Goal: Task Accomplishment & Management: Manage account settings

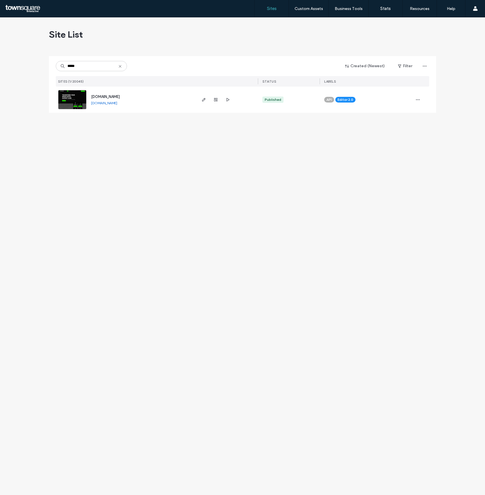
type input "*****"
click at [73, 92] on img at bounding box center [72, 109] width 28 height 39
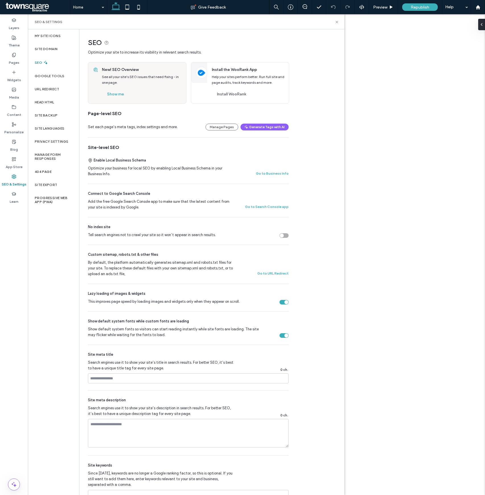
click at [223, 128] on button "Manage Pages" at bounding box center [222, 127] width 33 height 7
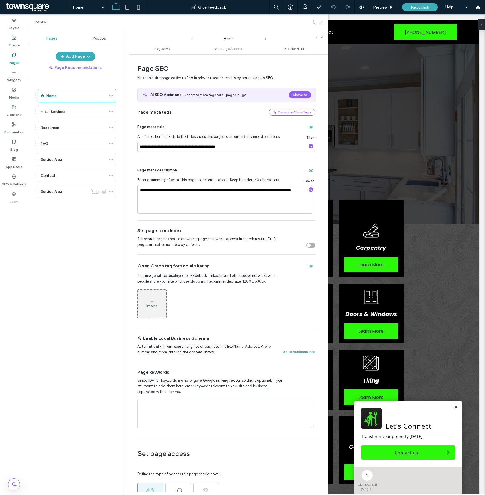
click at [264, 39] on icon at bounding box center [265, 39] width 5 height 5
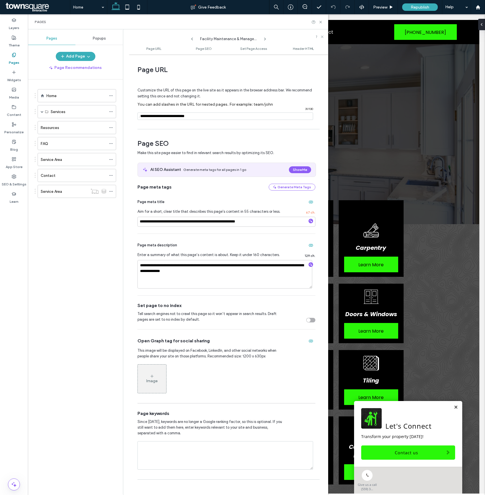
click at [263, 40] on icon at bounding box center [265, 39] width 5 height 5
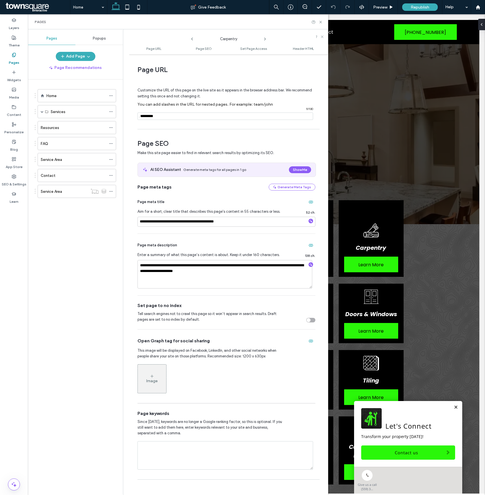
click at [263, 40] on icon at bounding box center [265, 39] width 5 height 5
click at [262, 40] on div "Decks & Pergolas" at bounding box center [228, 37] width 68 height 9
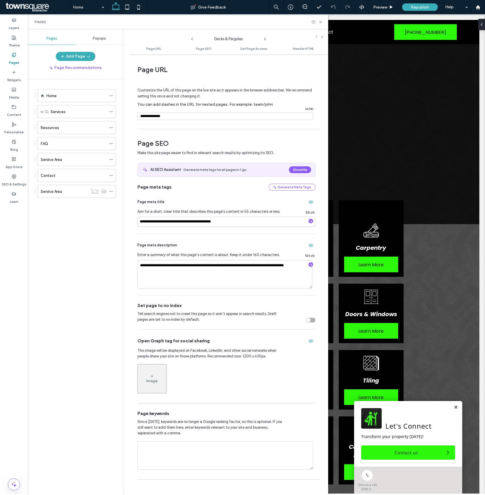
click at [264, 39] on icon at bounding box center [265, 39] width 5 height 5
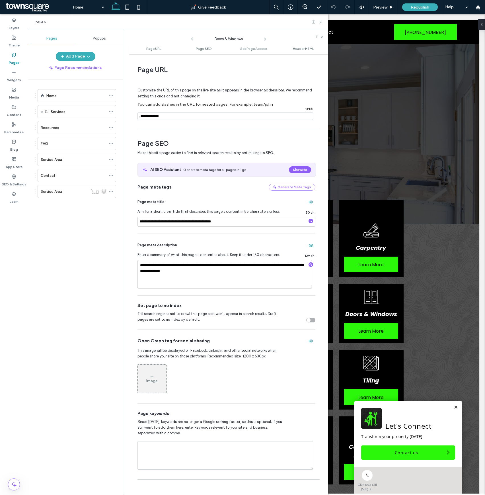
click at [265, 39] on icon at bounding box center [265, 39] width 5 height 5
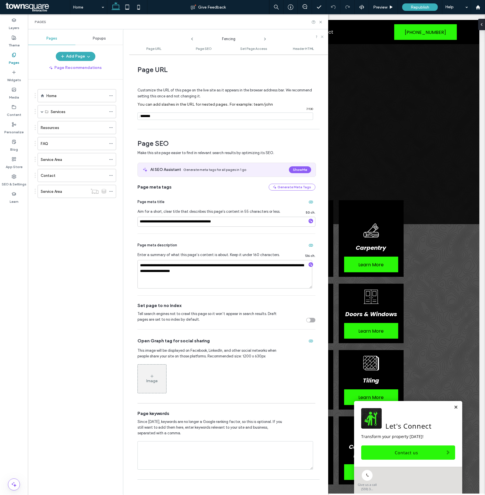
click at [264, 40] on icon at bounding box center [265, 39] width 5 height 5
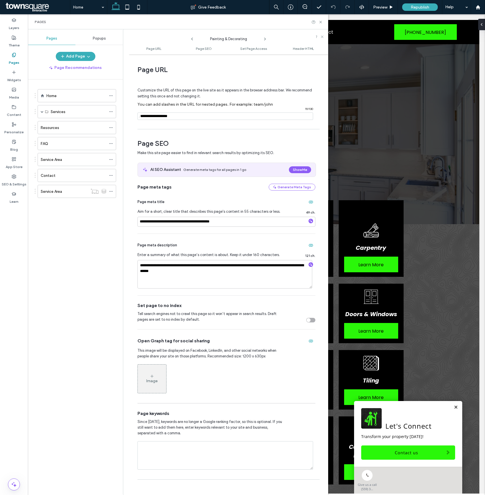
click at [264, 40] on icon at bounding box center [265, 39] width 5 height 5
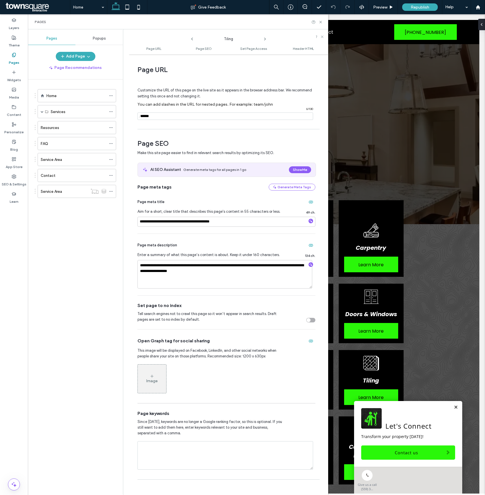
click at [264, 40] on icon at bounding box center [265, 39] width 5 height 5
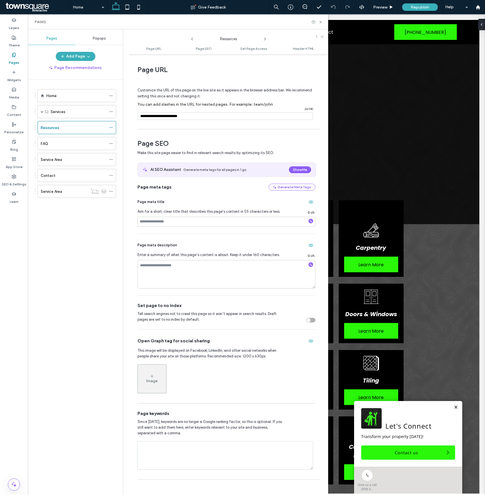
click at [264, 38] on icon at bounding box center [265, 39] width 5 height 5
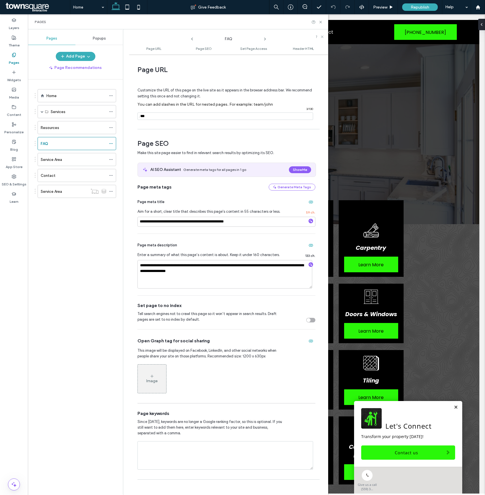
click at [264, 38] on icon at bounding box center [265, 39] width 5 height 5
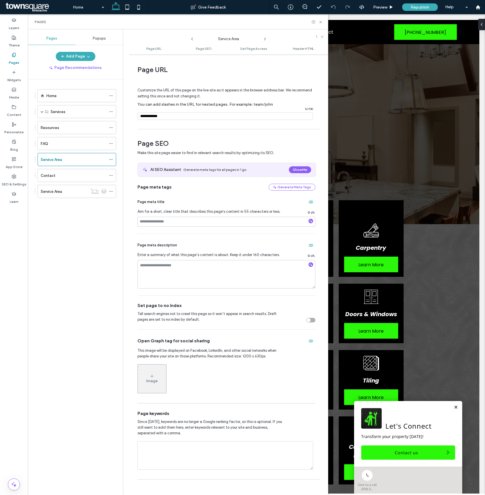
click at [264, 38] on icon at bounding box center [265, 39] width 5 height 5
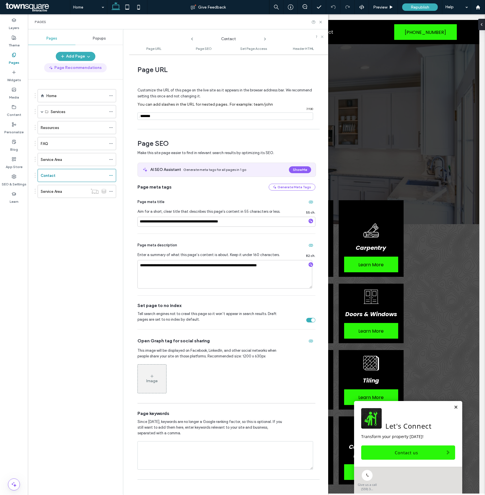
click at [59, 72] on button "Page Recommendations" at bounding box center [75, 67] width 63 height 9
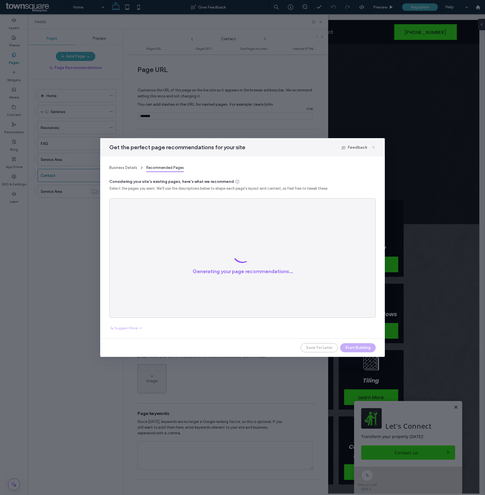
click at [374, 146] on icon at bounding box center [373, 147] width 5 height 5
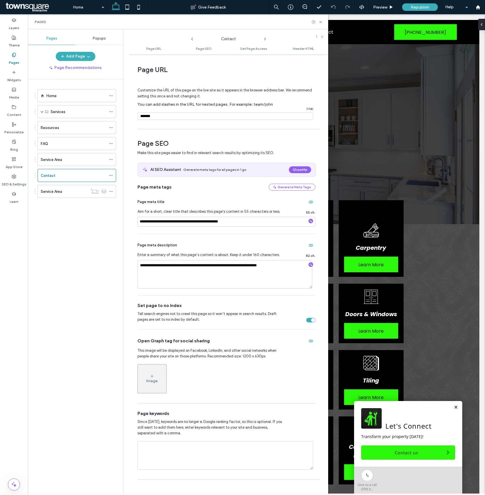
click at [211, 52] on ul "Page URL Page SEO Set Page Access Header HTML" at bounding box center [228, 48] width 199 height 11
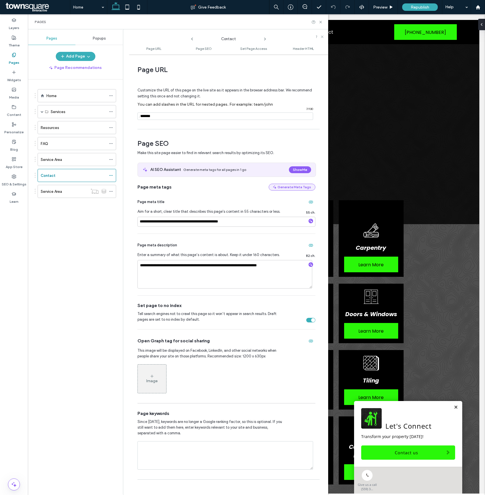
click at [292, 189] on button "Generate Meta Tags" at bounding box center [292, 187] width 47 height 7
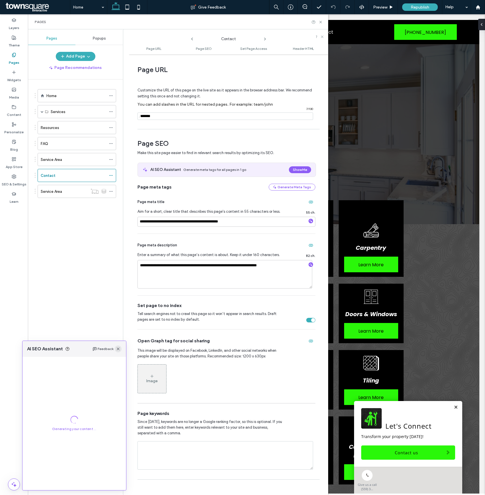
click at [117, 351] on icon "button" at bounding box center [118, 348] width 5 height 5
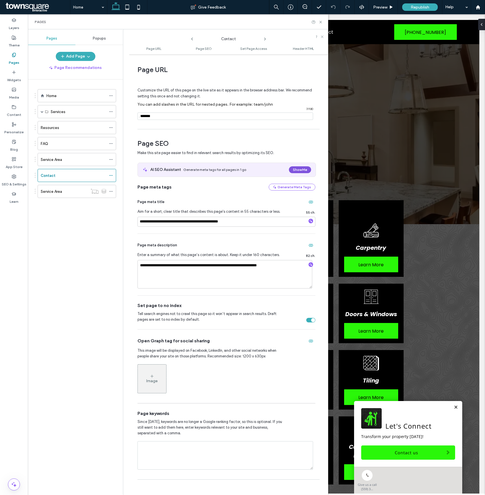
click at [295, 167] on button "Show Me" at bounding box center [300, 169] width 22 height 7
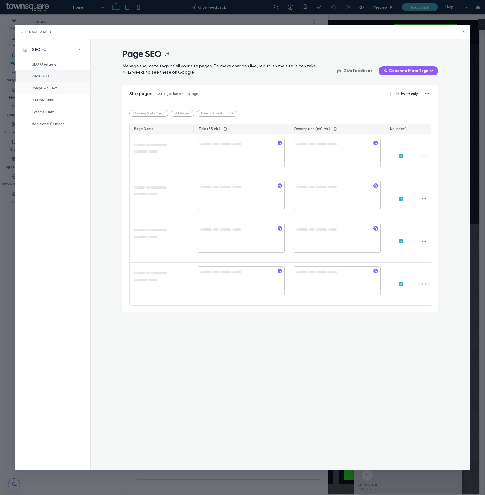
click at [42, 90] on span "Image Alt Text" at bounding box center [44, 88] width 25 height 4
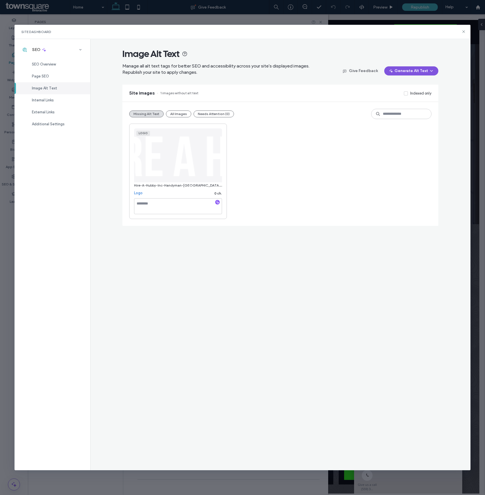
click at [416, 73] on button "Generate Alt Text" at bounding box center [411, 70] width 54 height 9
click at [392, 88] on span "Generate Missing Alt Text Only" at bounding box center [406, 86] width 52 height 6
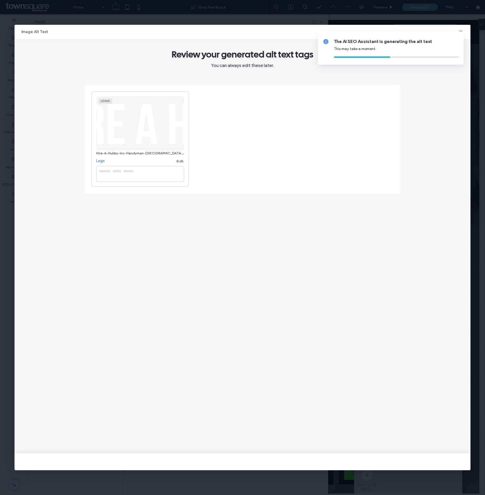
type textarea "**********"
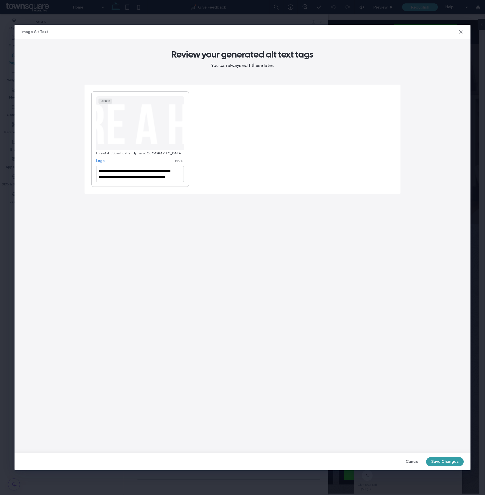
click at [452, 459] on button "Save Changes" at bounding box center [445, 461] width 38 height 9
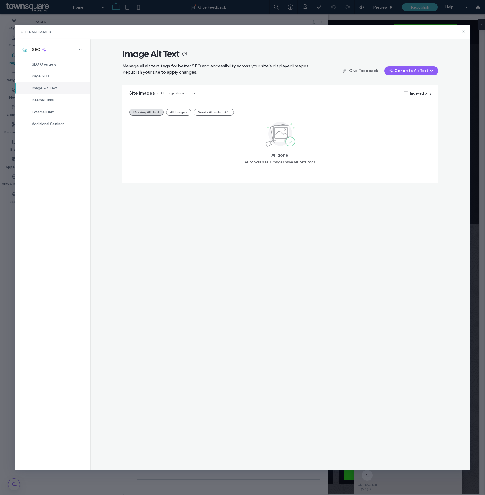
click at [461, 32] on icon at bounding box center [463, 31] width 5 height 5
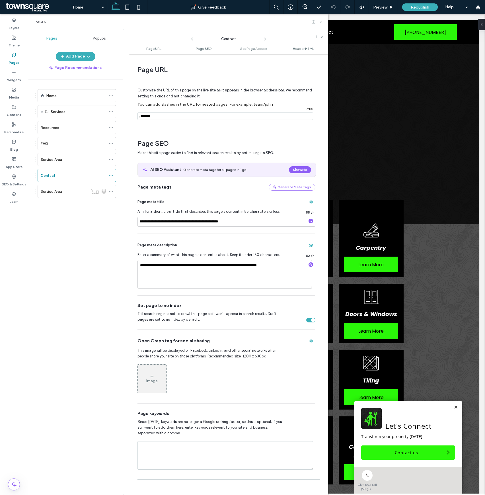
click at [191, 38] on icon at bounding box center [192, 39] width 5 height 5
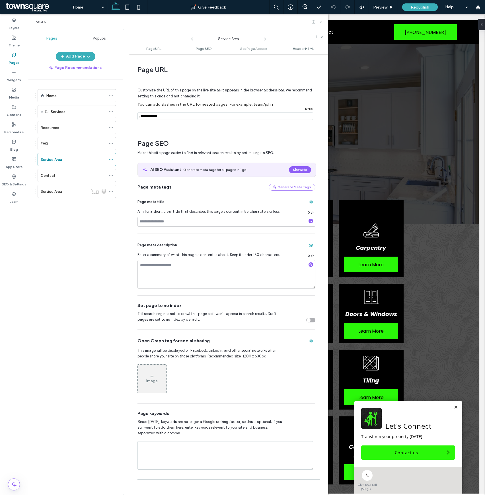
click at [191, 38] on icon at bounding box center [192, 39] width 5 height 5
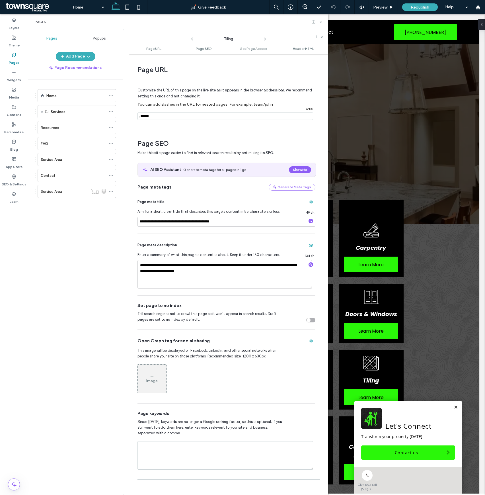
drag, startPoint x: 191, startPoint y: 38, endPoint x: 181, endPoint y: 38, distance: 10.3
click at [181, 38] on div "Tiling" at bounding box center [228, 37] width 199 height 11
click at [192, 37] on icon at bounding box center [192, 39] width 5 height 5
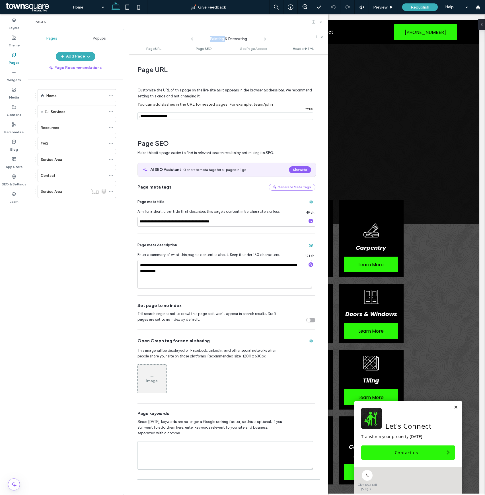
click at [192, 37] on icon at bounding box center [192, 39] width 5 height 5
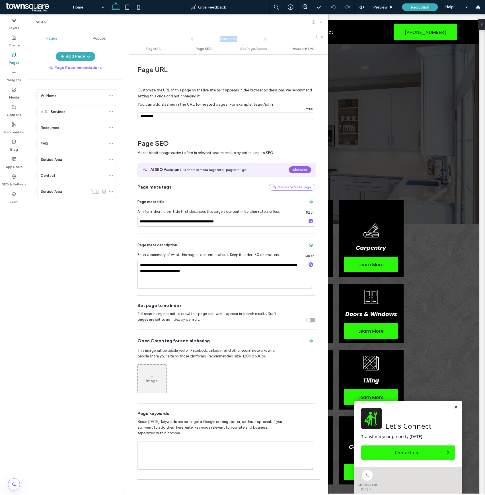
click at [192, 37] on icon at bounding box center [192, 39] width 5 height 5
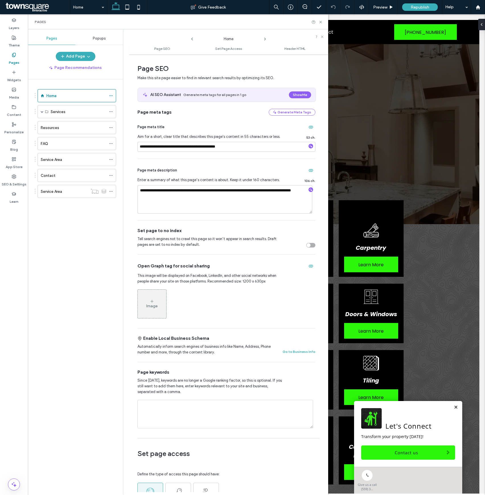
click at [192, 37] on icon at bounding box center [192, 39] width 5 height 5
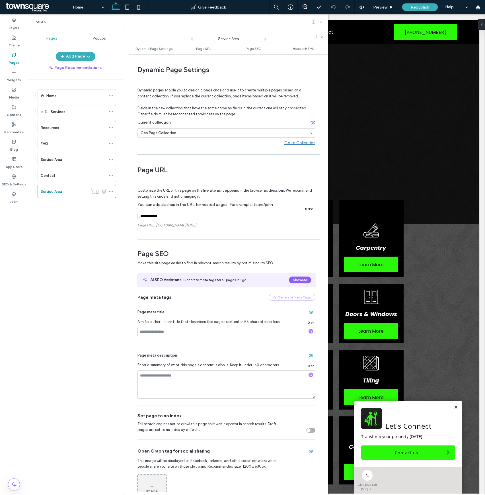
click at [192, 37] on icon at bounding box center [192, 39] width 5 height 5
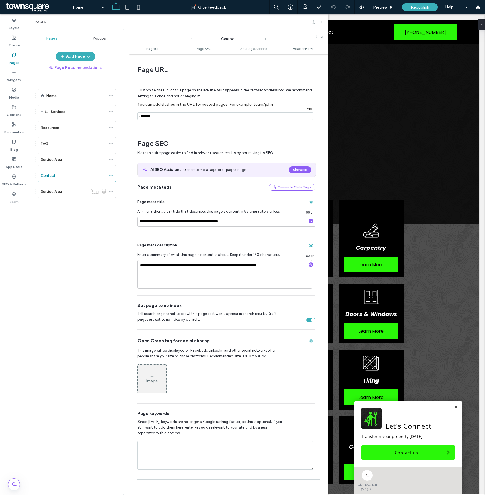
click at [192, 37] on icon at bounding box center [192, 39] width 5 height 5
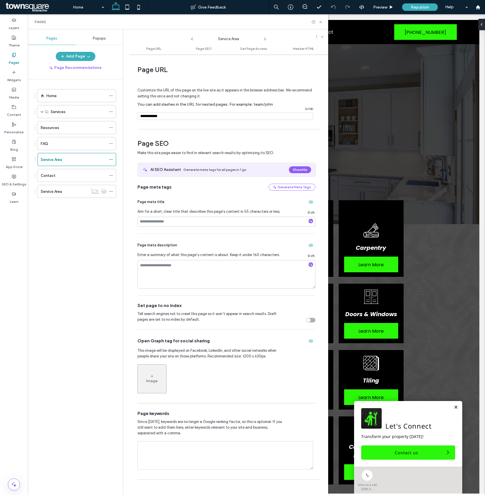
click at [192, 37] on icon at bounding box center [192, 39] width 5 height 5
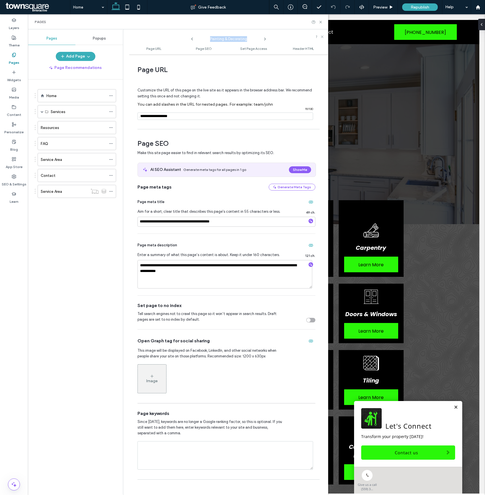
click at [192, 37] on icon at bounding box center [192, 39] width 5 height 5
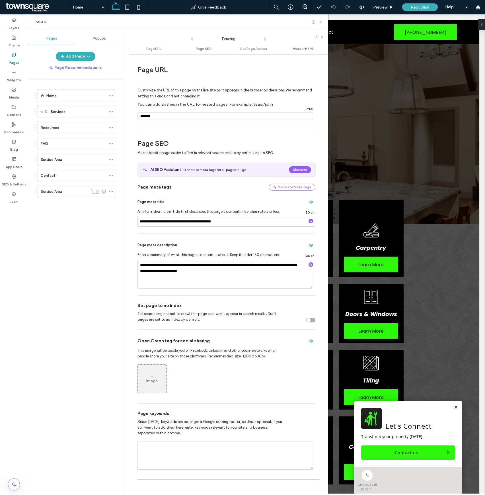
click at [192, 37] on icon at bounding box center [192, 39] width 5 height 5
click at [191, 37] on icon at bounding box center [192, 39] width 5 height 5
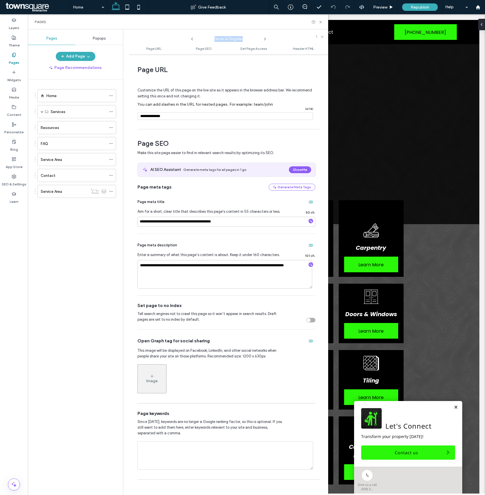
drag, startPoint x: 191, startPoint y: 38, endPoint x: 182, endPoint y: 38, distance: 9.1
click at [182, 38] on div "Decks & Pergolas" at bounding box center [228, 37] width 199 height 11
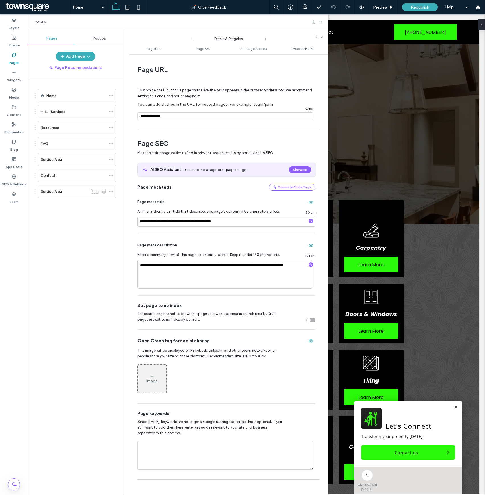
click at [180, 42] on div "Decks & Pergolas" at bounding box center [228, 37] width 199 height 11
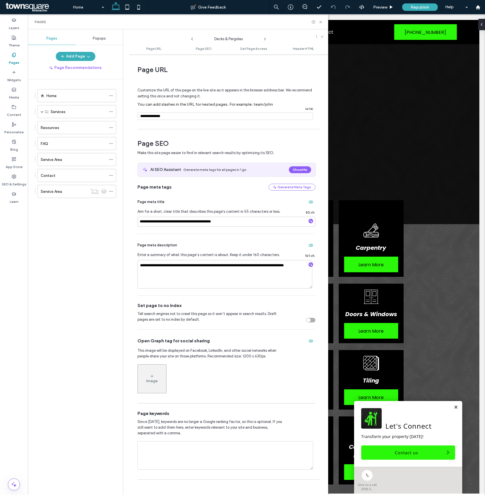
drag, startPoint x: 177, startPoint y: 56, endPoint x: 219, endPoint y: 80, distance: 48.3
drag, startPoint x: 170, startPoint y: 221, endPoint x: 261, endPoint y: 251, distance: 95.4
click at [170, 221] on input "**********" at bounding box center [227, 222] width 178 height 10
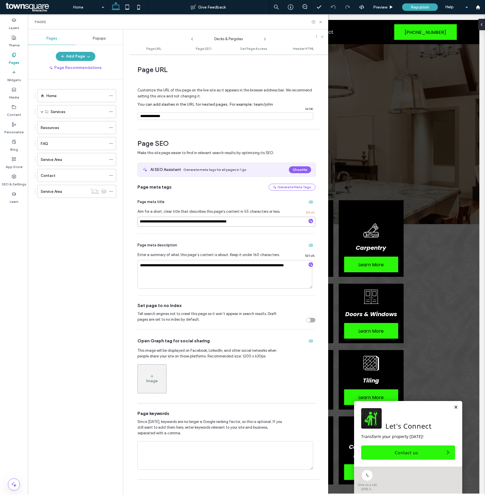
type input "**********"
click at [42, 113] on span at bounding box center [42, 111] width 3 height 3
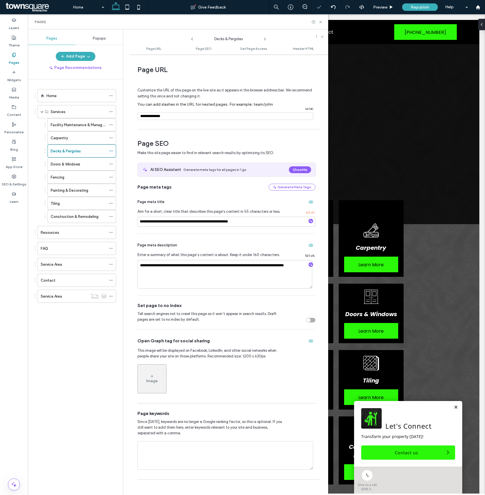
click at [192, 36] on span at bounding box center [192, 37] width 5 height 7
click at [192, 38] on icon at bounding box center [192, 39] width 5 height 5
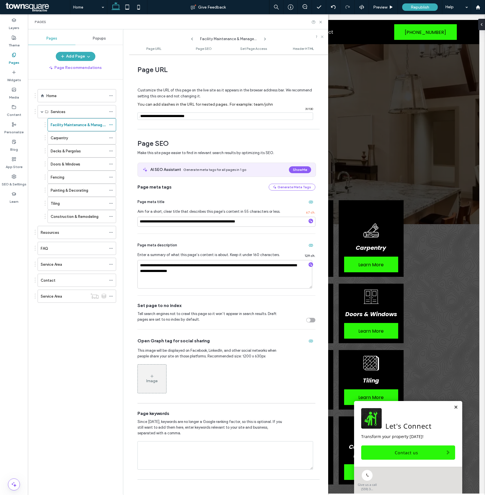
click at [267, 39] on icon at bounding box center [265, 39] width 5 height 5
click at [265, 40] on icon at bounding box center [265, 39] width 5 height 5
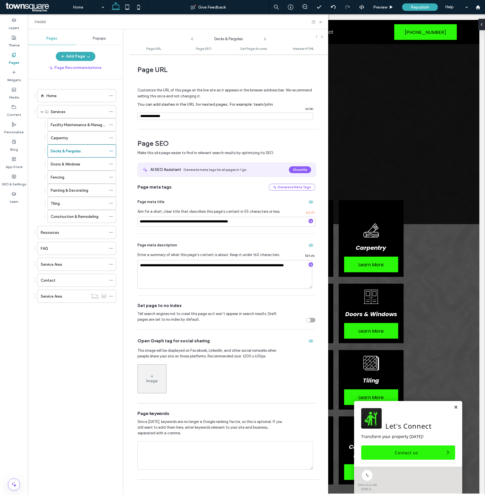
click at [265, 40] on icon at bounding box center [265, 39] width 5 height 5
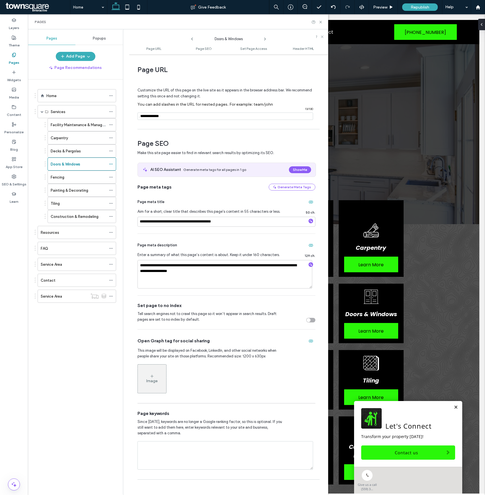
click at [265, 40] on icon at bounding box center [265, 39] width 5 height 5
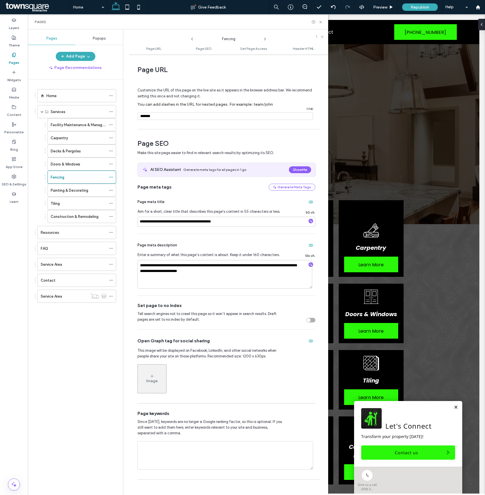
click at [265, 40] on icon at bounding box center [265, 39] width 5 height 5
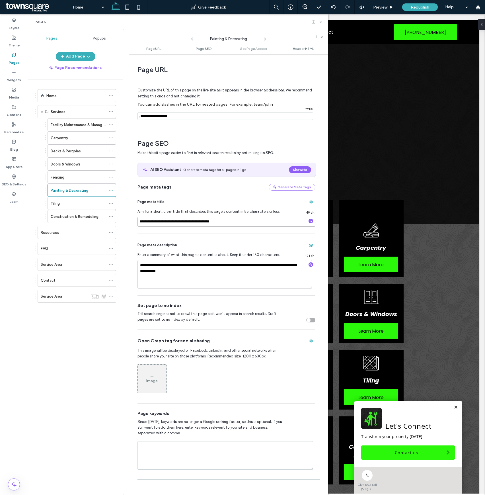
click at [139, 219] on input "**********" at bounding box center [227, 222] width 178 height 10
type input "**********"
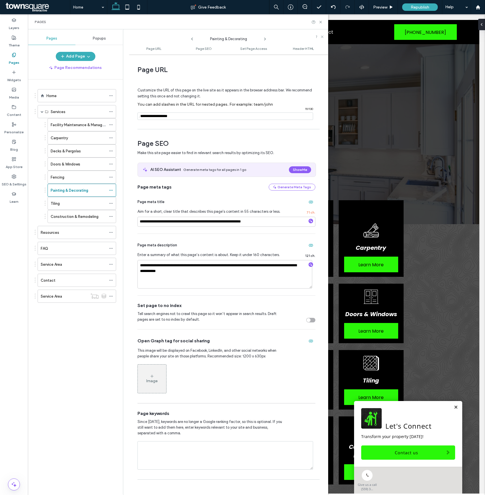
click at [265, 37] on icon at bounding box center [265, 39] width 5 height 5
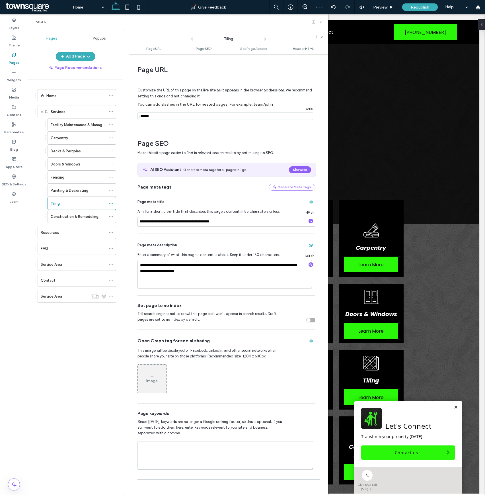
click at [263, 39] on icon at bounding box center [265, 39] width 5 height 5
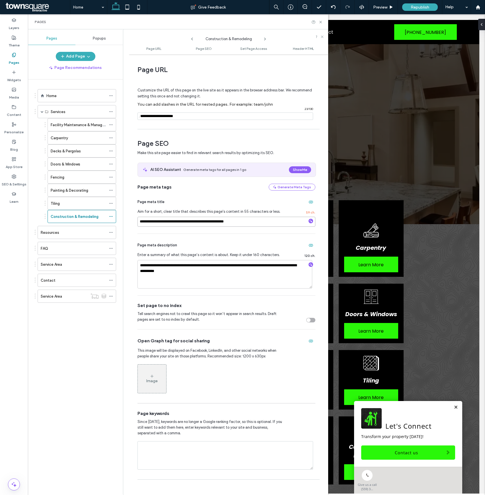
click at [187, 222] on input "**********" at bounding box center [227, 222] width 178 height 10
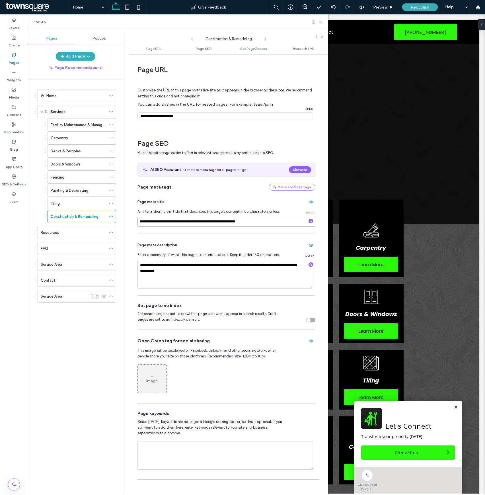
type input "**********"
click at [67, 93] on div "Home" at bounding box center [76, 96] width 60 height 6
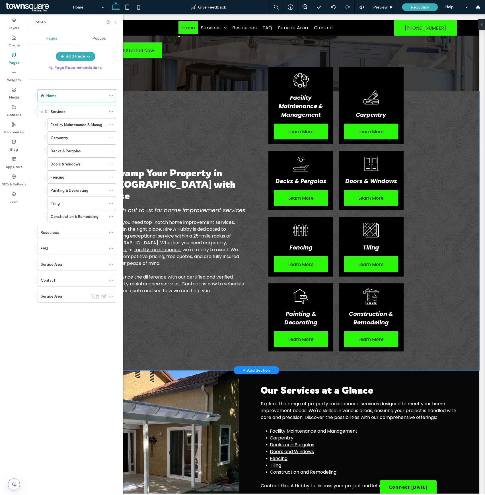
scroll to position [29, 0]
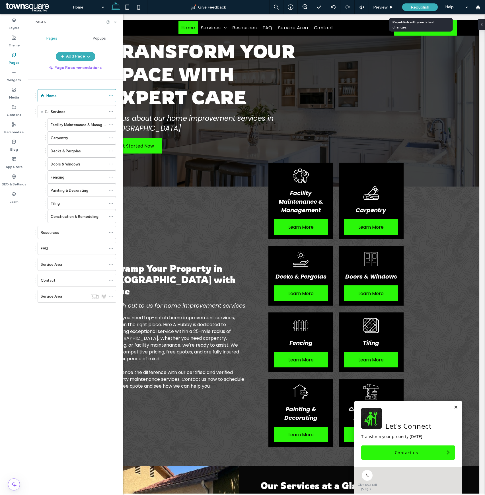
click at [413, 10] on div "Republish" at bounding box center [420, 6] width 36 height 7
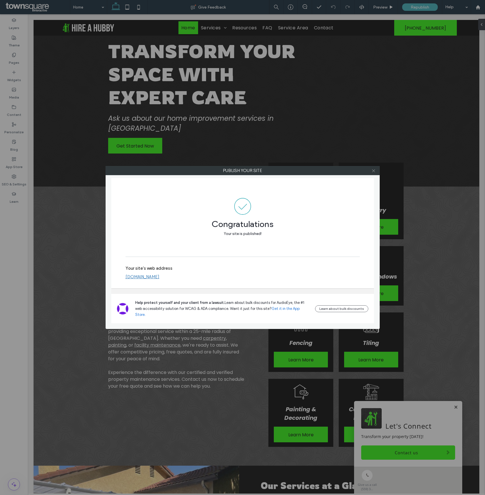
click at [375, 169] on icon at bounding box center [374, 171] width 4 height 4
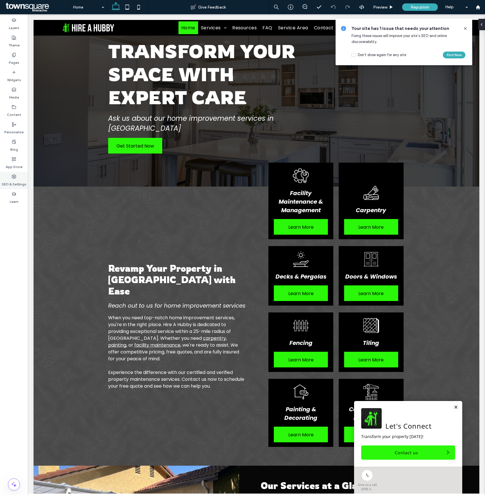
click at [15, 180] on label "SEO & Settings" at bounding box center [14, 183] width 25 height 8
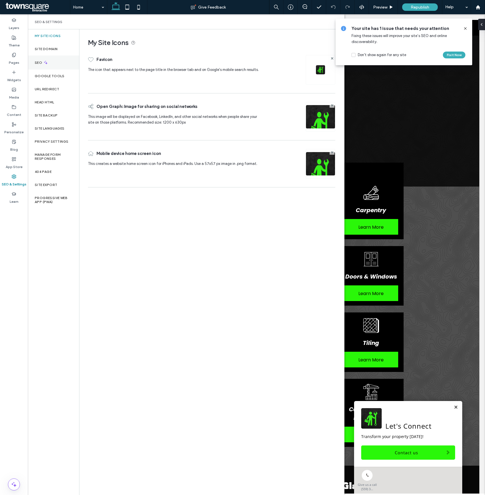
click at [43, 65] on div "SEO" at bounding box center [53, 63] width 51 height 14
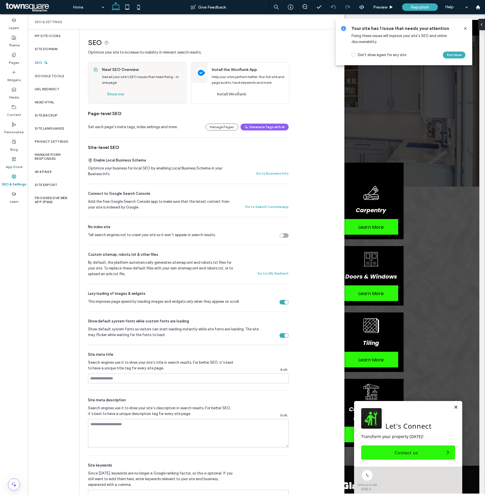
click at [225, 123] on div "Set each page’s meta tags, index settings and more. Manage Pages Generate Tags …" at bounding box center [188, 127] width 201 height 20
click at [223, 126] on button "Manage Pages" at bounding box center [222, 127] width 33 height 7
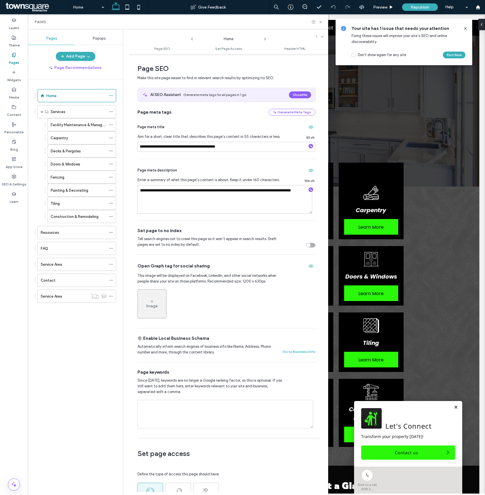
click at [264, 38] on icon at bounding box center [265, 39] width 5 height 5
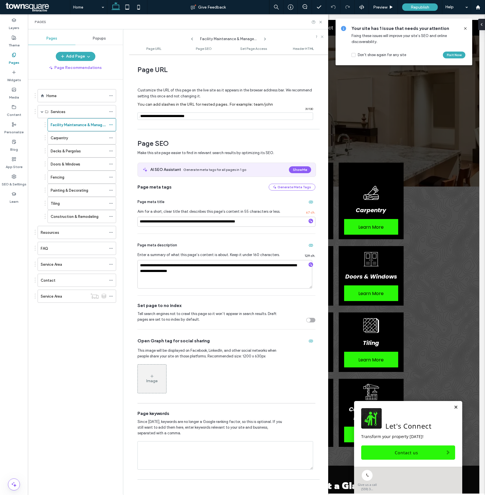
click at [264, 38] on icon at bounding box center [265, 39] width 5 height 5
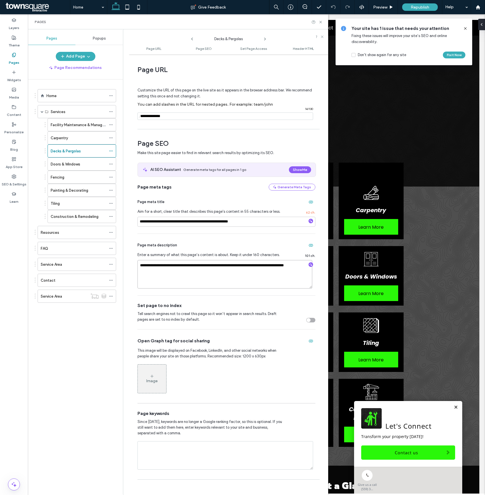
click at [222, 268] on textarea "**********" at bounding box center [225, 274] width 175 height 28
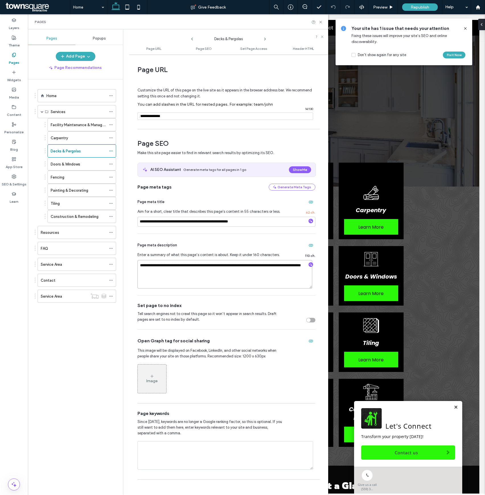
type textarea "**********"
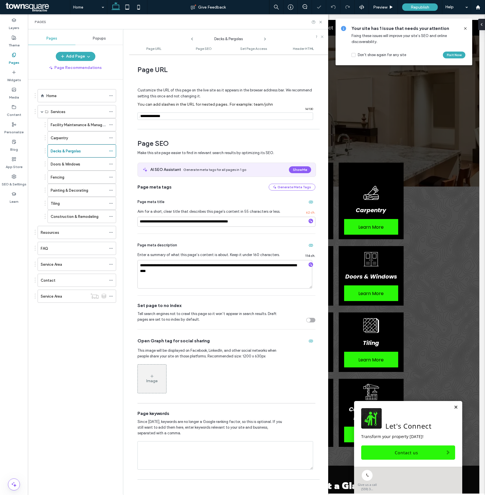
click at [264, 39] on icon at bounding box center [265, 39] width 5 height 5
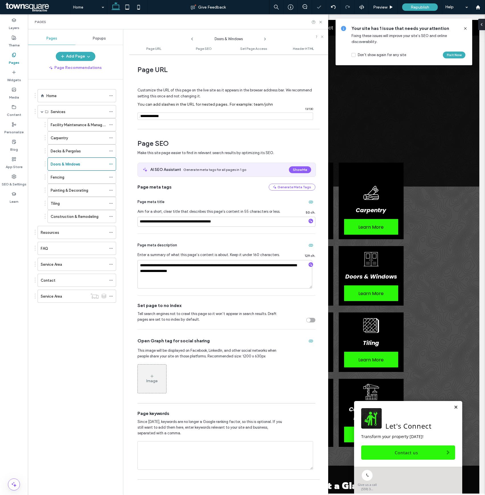
click at [264, 39] on icon at bounding box center [265, 39] width 5 height 5
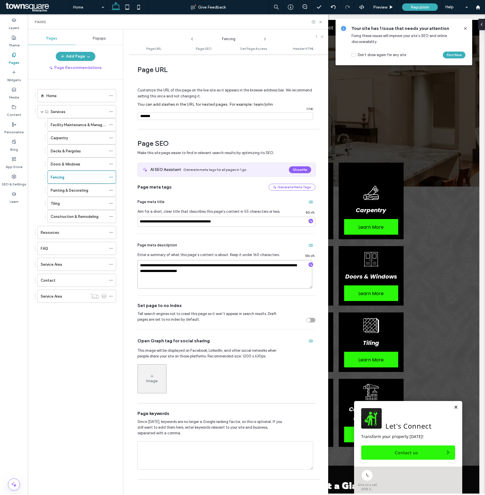
click at [204, 268] on textarea "**********" at bounding box center [225, 274] width 175 height 28
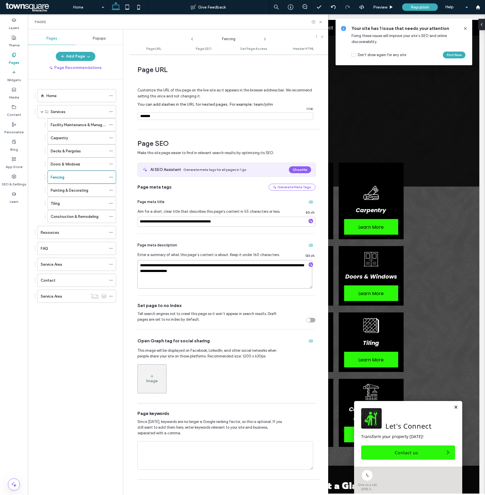
type textarea "**********"
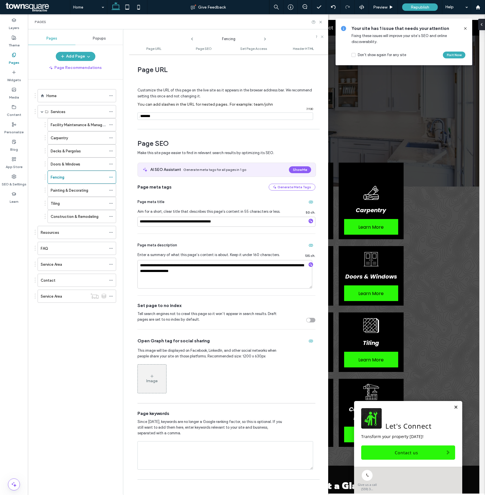
click at [267, 38] on icon at bounding box center [265, 39] width 5 height 5
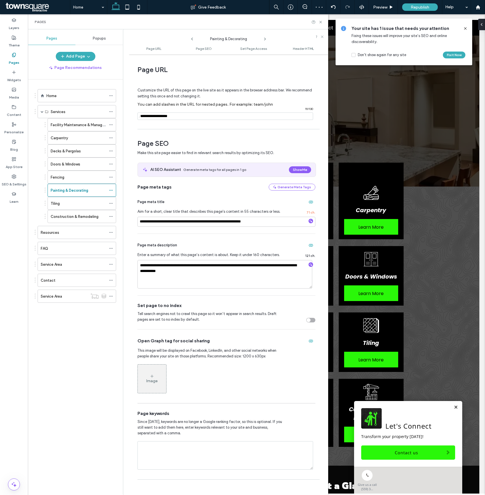
click at [267, 38] on icon at bounding box center [265, 39] width 5 height 5
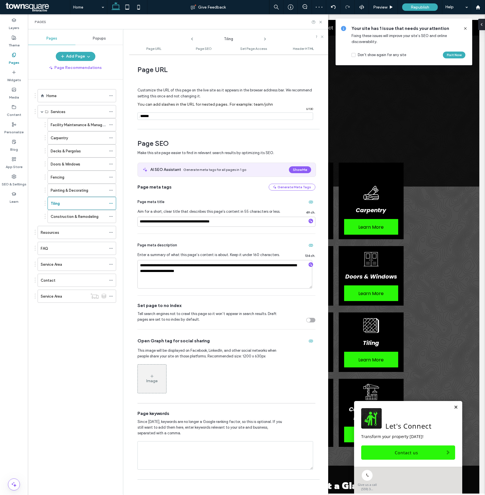
click at [267, 38] on icon at bounding box center [265, 39] width 5 height 5
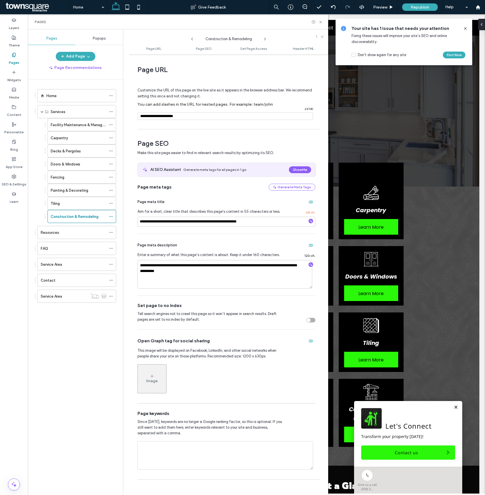
click at [267, 38] on icon at bounding box center [265, 39] width 5 height 5
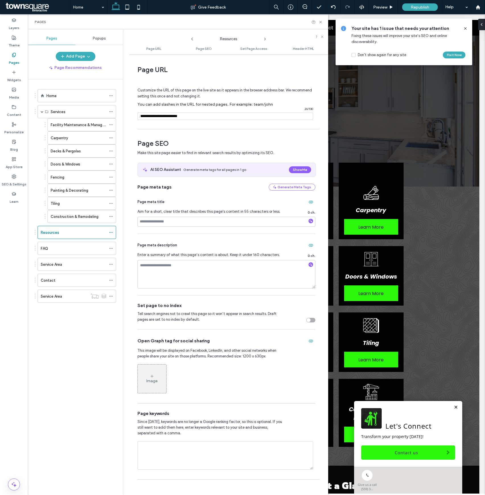
click at [267, 38] on icon at bounding box center [265, 39] width 5 height 5
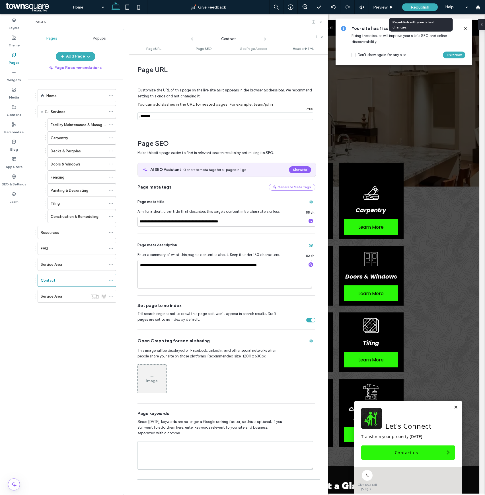
click at [419, 9] on span "Republish" at bounding box center [420, 7] width 19 height 5
